Goal: Check status: Check status

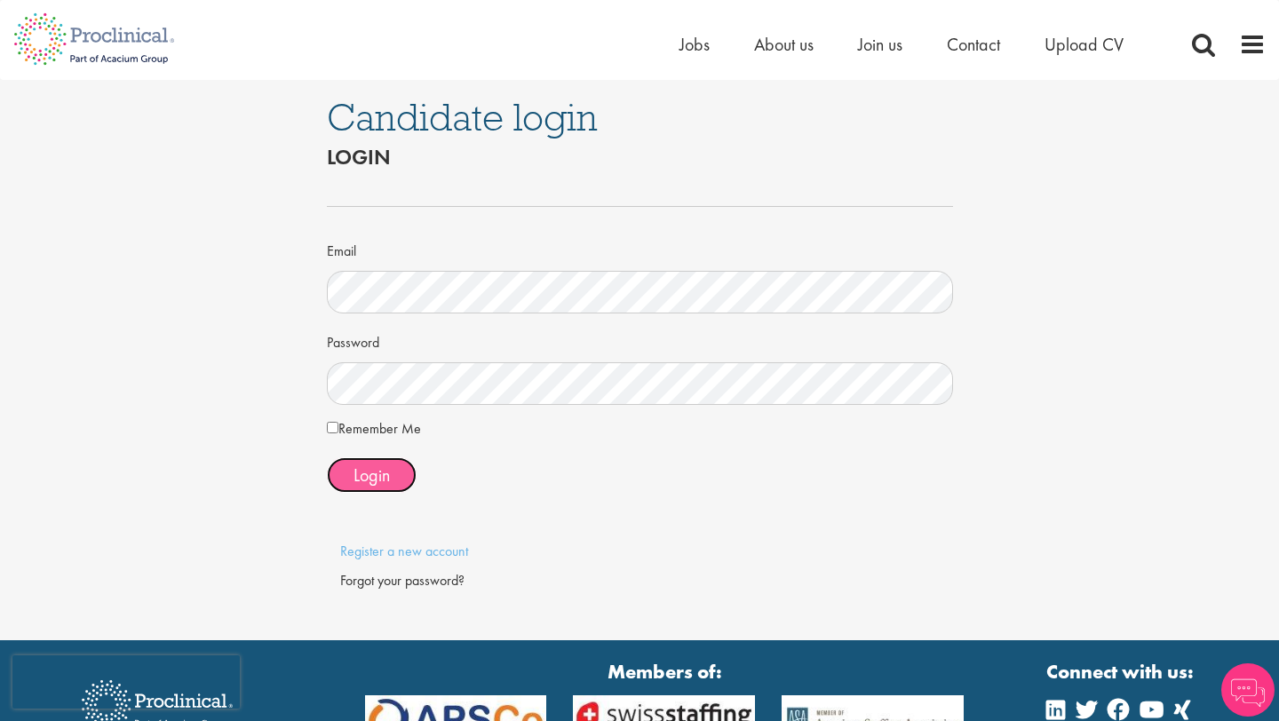
click at [367, 474] on span "Login" at bounding box center [371, 474] width 36 height 23
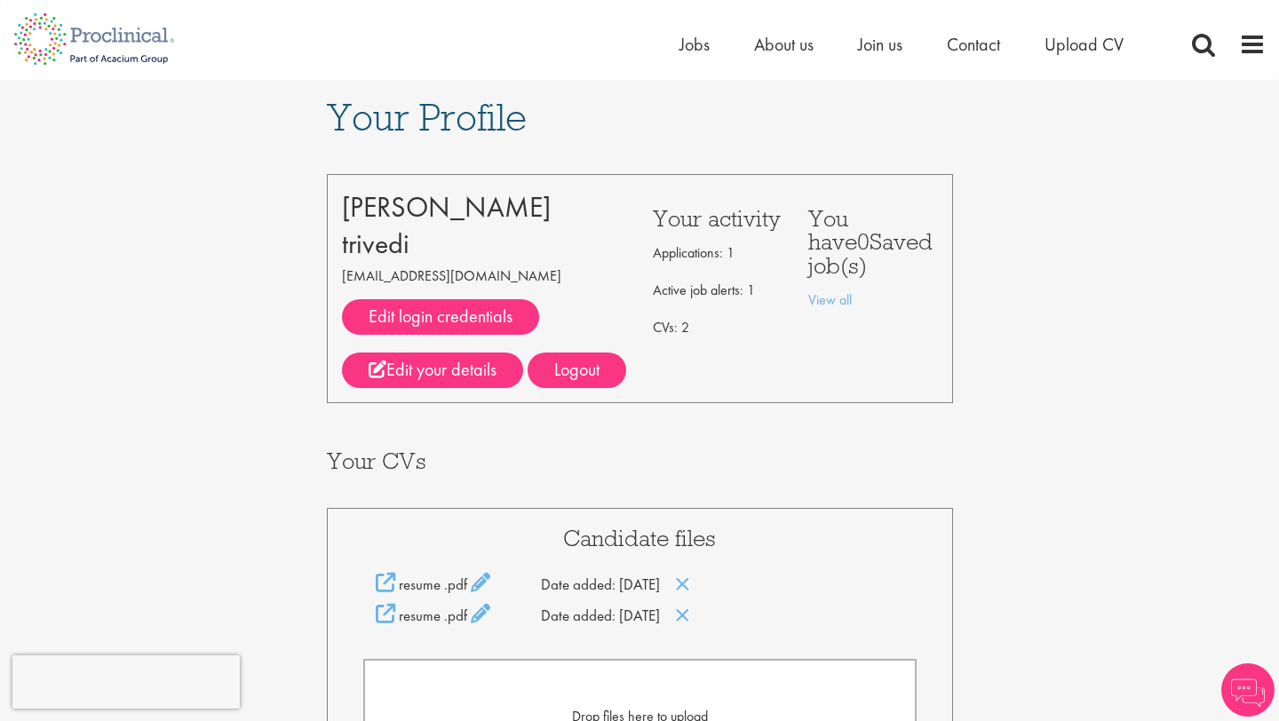
click at [242, 420] on div "Your Profile siddhant trivedi siddhanttrivedi04@gmail.com Edit login credential…" at bounding box center [639, 598] width 1305 height 1036
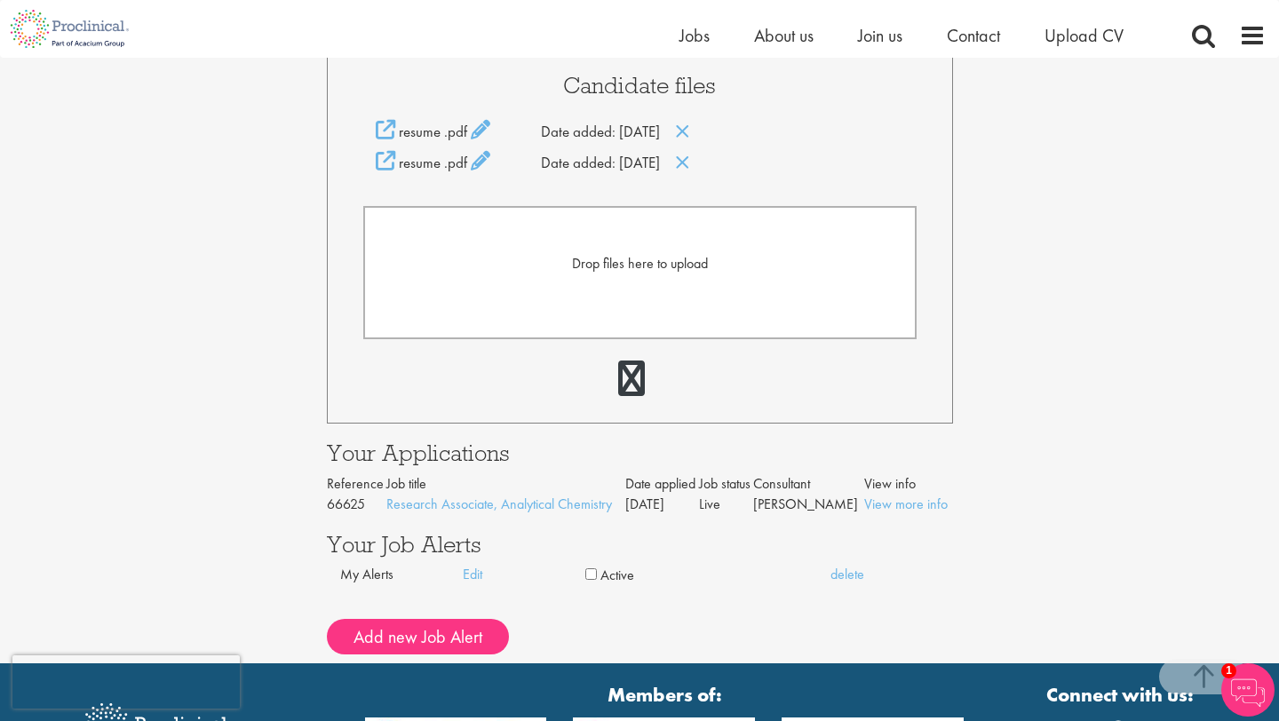
scroll to position [426, 0]
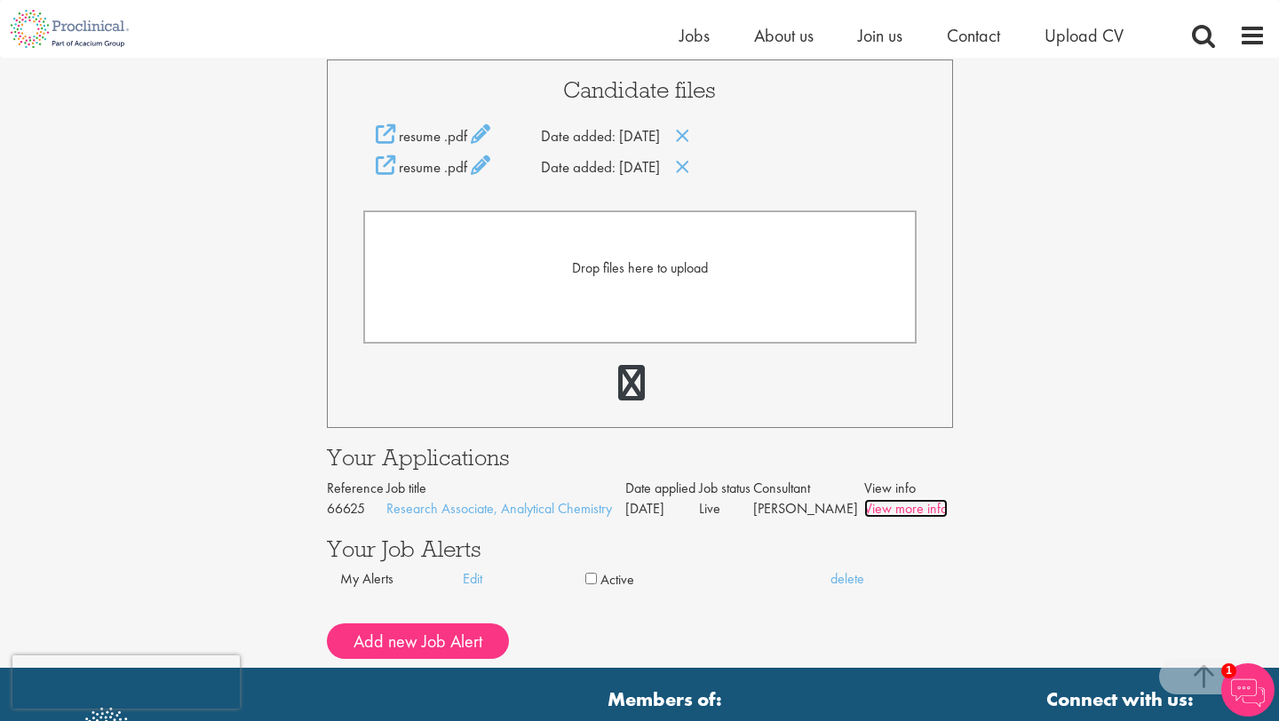
click at [906, 512] on link "View more info" at bounding box center [905, 508] width 83 height 19
